Goal: Navigation & Orientation: Find specific page/section

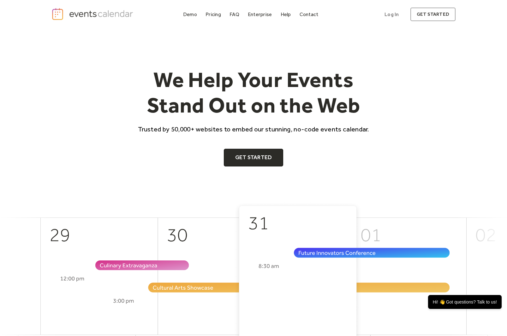
click at [459, 95] on div "We Help Your Events Stand Out on the Web Trusted by 50,000+ websites to embed o…" at bounding box center [253, 115] width 507 height 173
click at [191, 15] on div "Demo" at bounding box center [190, 14] width 14 height 3
click at [249, 161] on link "Get Started" at bounding box center [254, 158] width 60 height 18
